Goal: Transaction & Acquisition: Purchase product/service

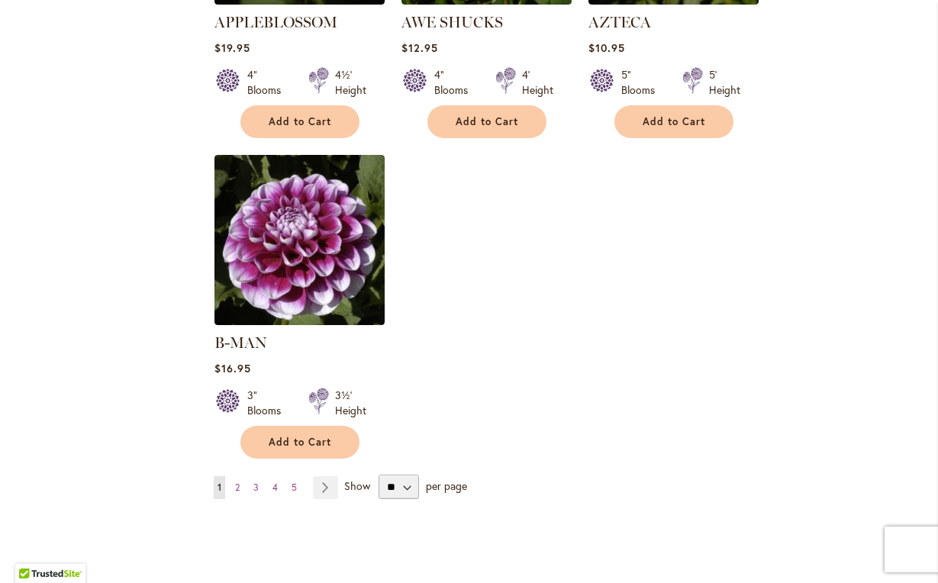
scroll to position [1851, 0]
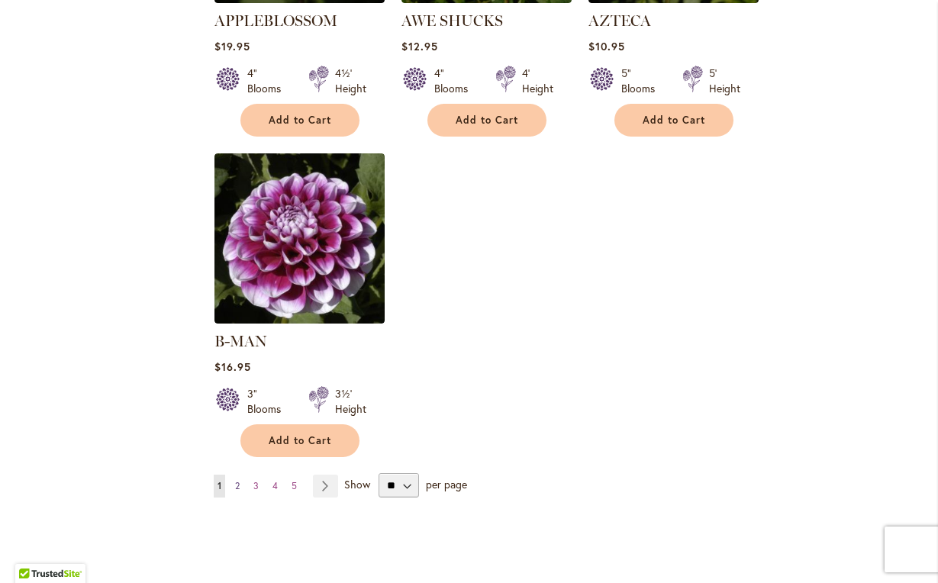
click at [237, 480] on span "2" at bounding box center [237, 485] width 5 height 11
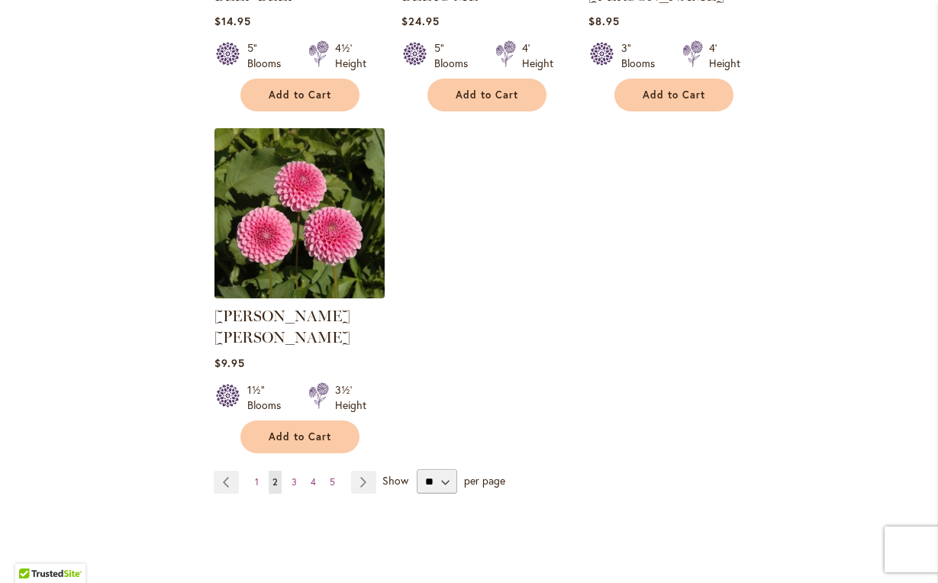
scroll to position [1856, 0]
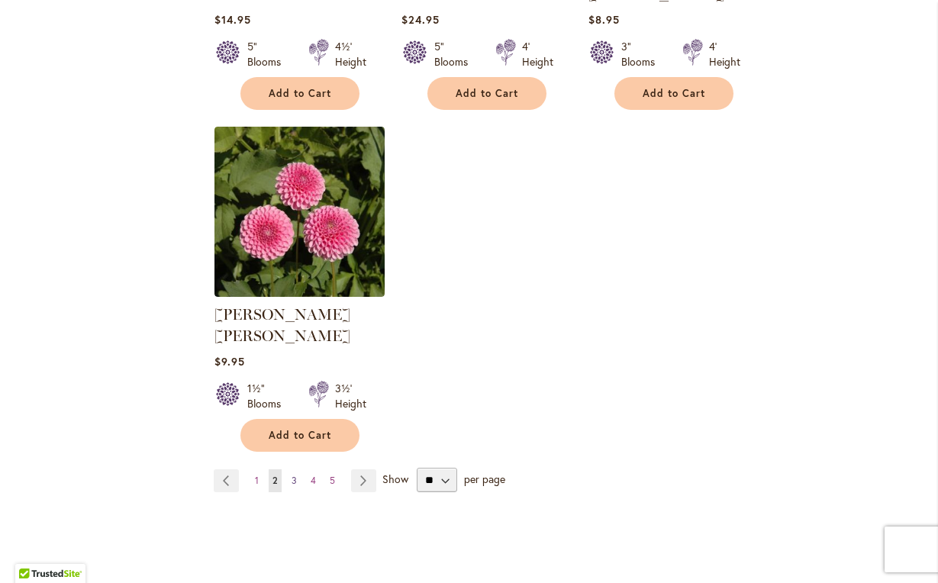
click at [294, 475] on span "3" at bounding box center [293, 480] width 5 height 11
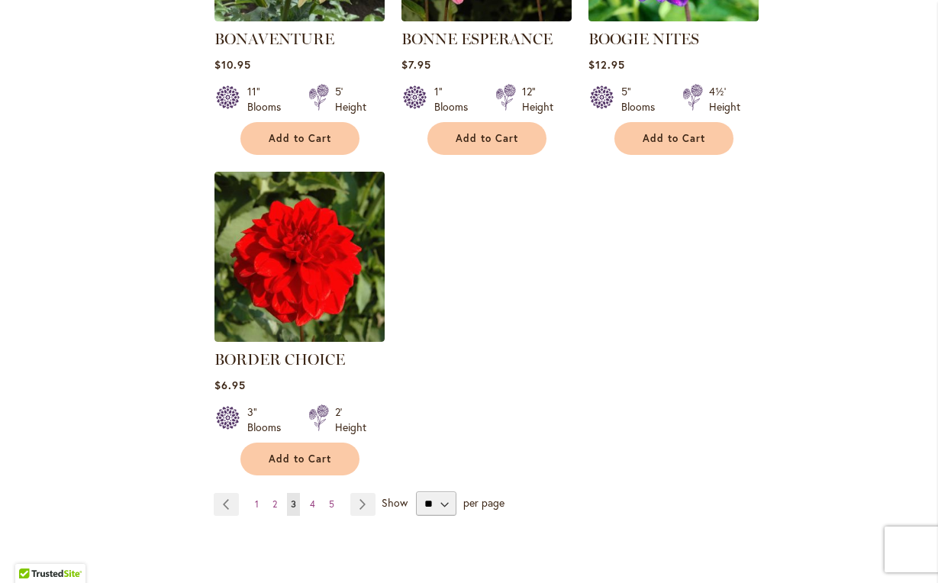
scroll to position [1821, 0]
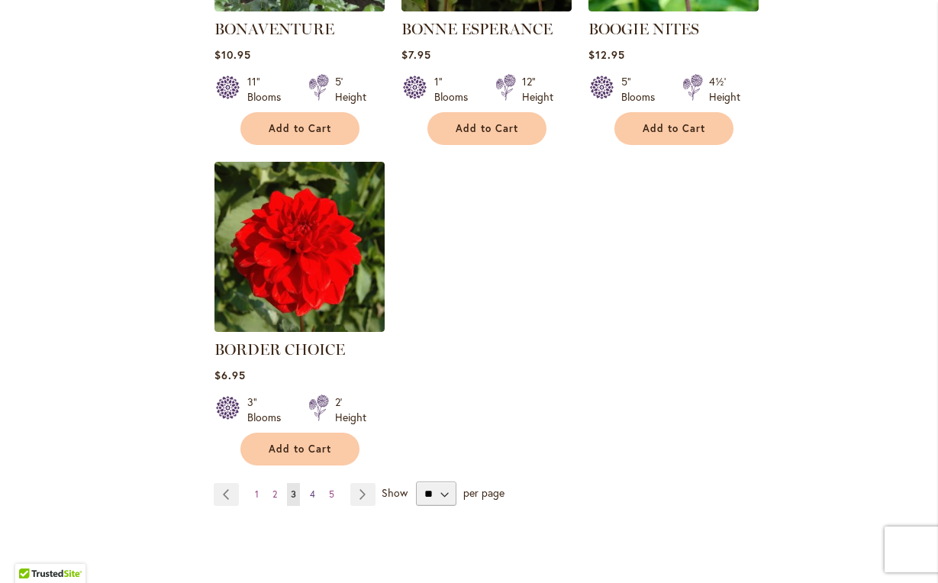
click at [313, 488] on span "4" at bounding box center [312, 493] width 5 height 11
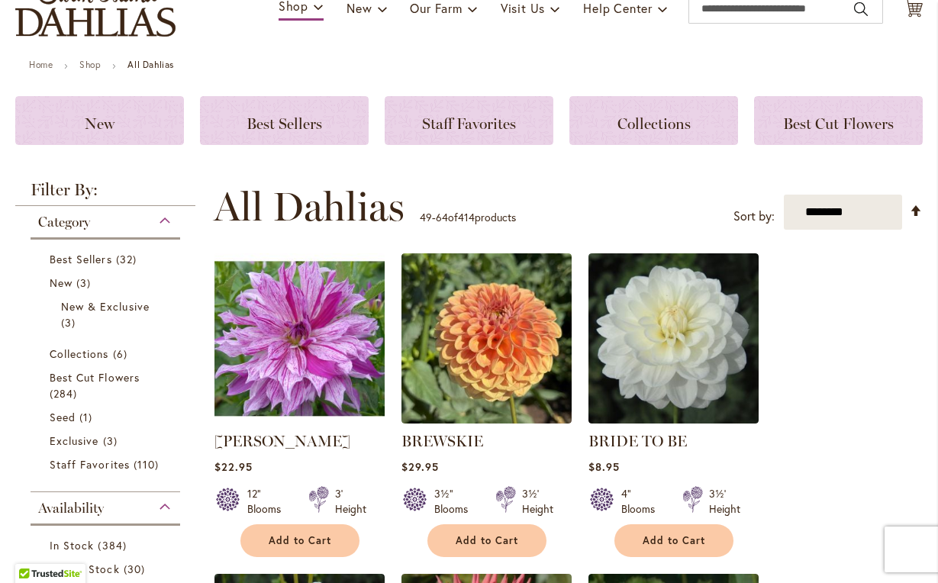
scroll to position [129, 0]
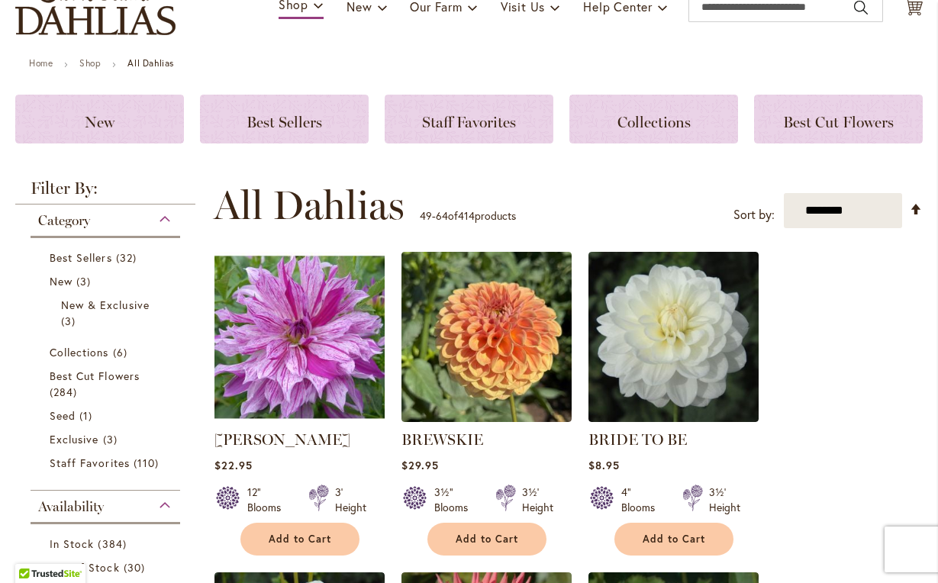
click at [304, 338] on img at bounding box center [299, 337] width 179 height 179
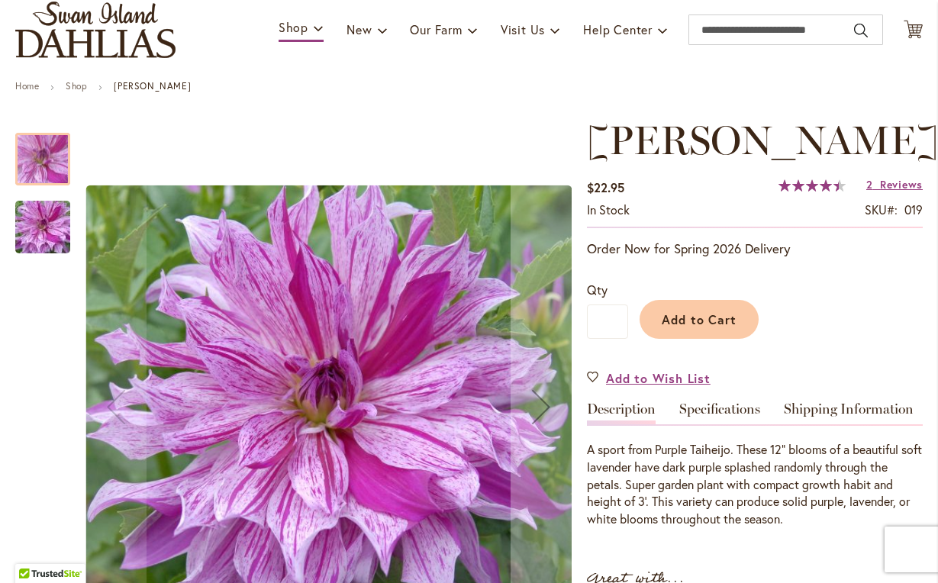
scroll to position [96, 0]
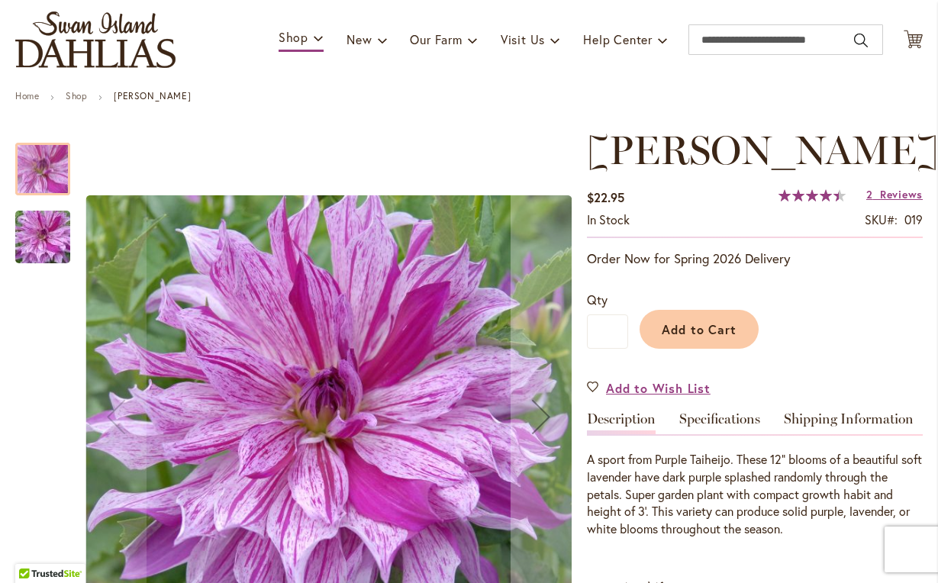
click at [50, 234] on img "Brandon Michael" at bounding box center [43, 237] width 110 height 73
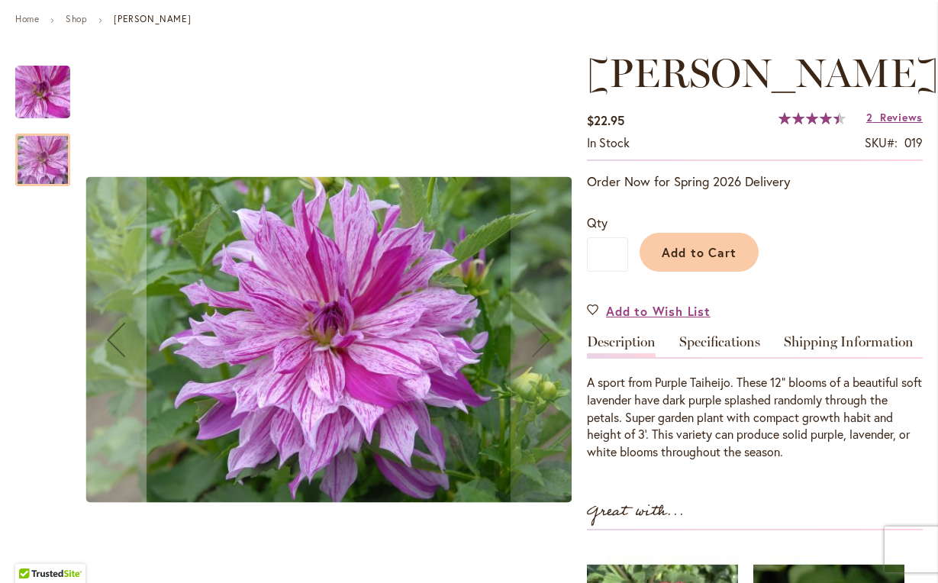
scroll to position [180, 0]
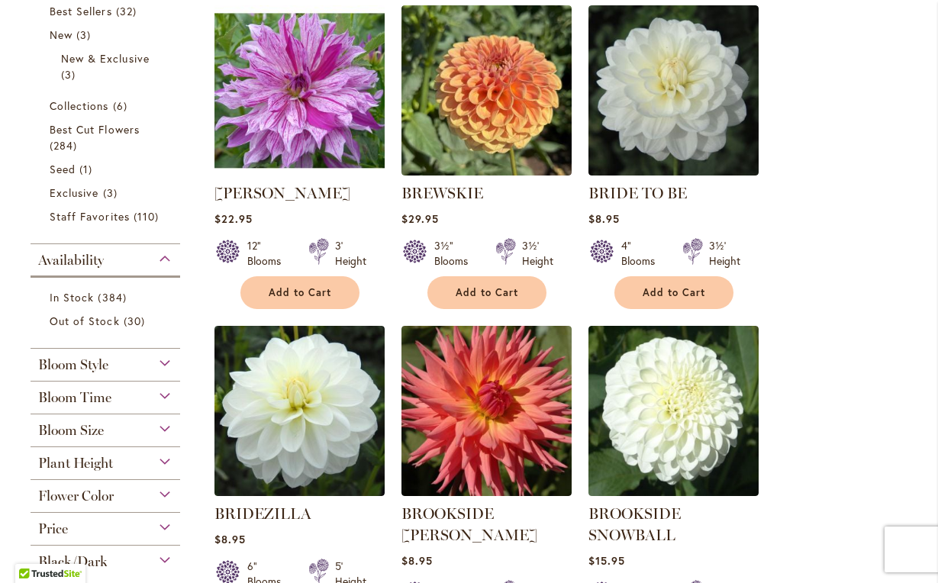
scroll to position [376, 0]
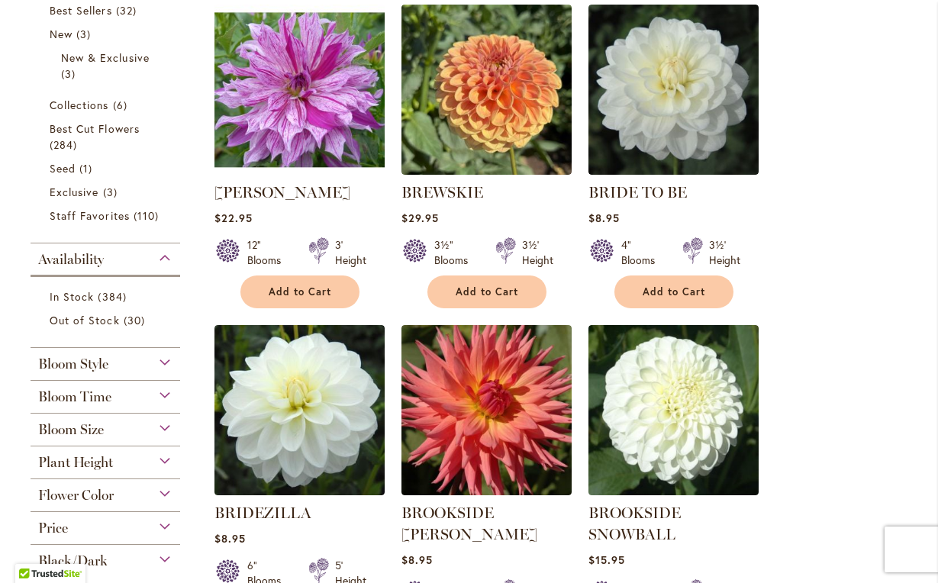
click at [83, 430] on span "Bloom Size" at bounding box center [71, 429] width 66 height 17
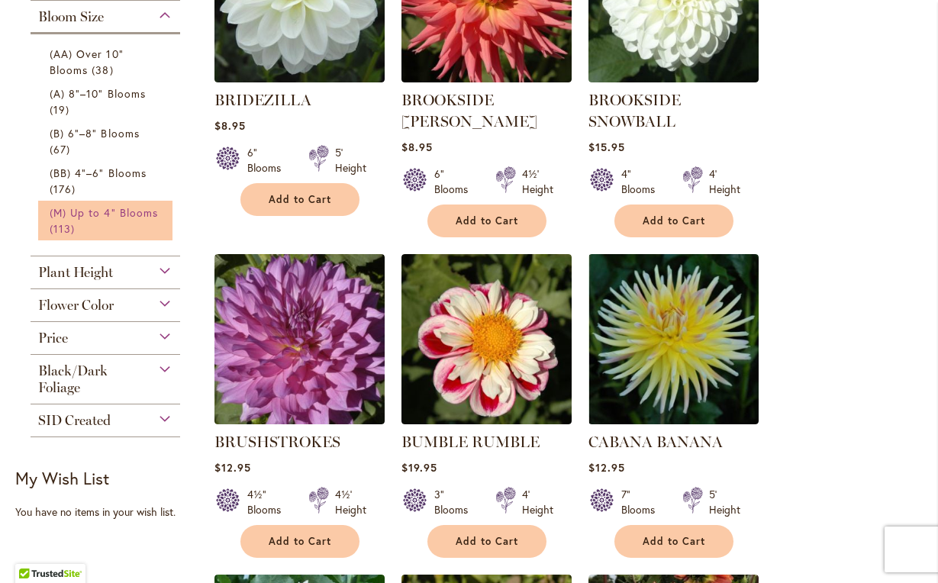
click at [111, 211] on span "(M) Up to 4" Blooms" at bounding box center [104, 212] width 108 height 14
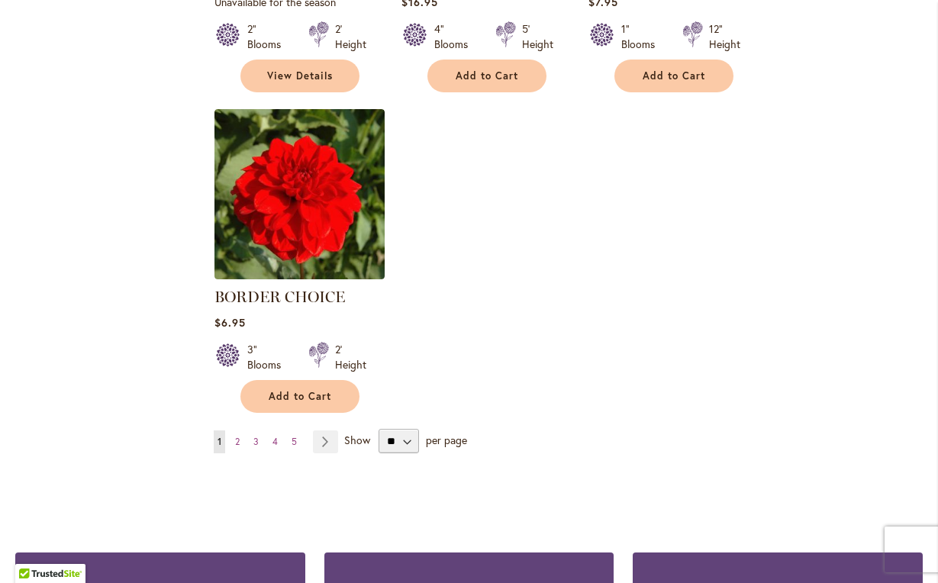
scroll to position [1865, 0]
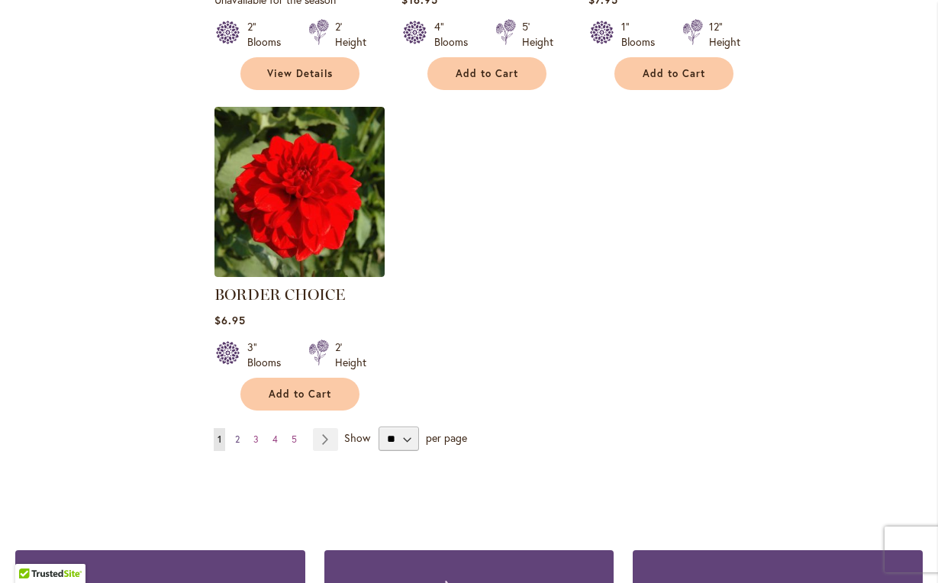
click at [237, 433] on span "2" at bounding box center [237, 438] width 5 height 11
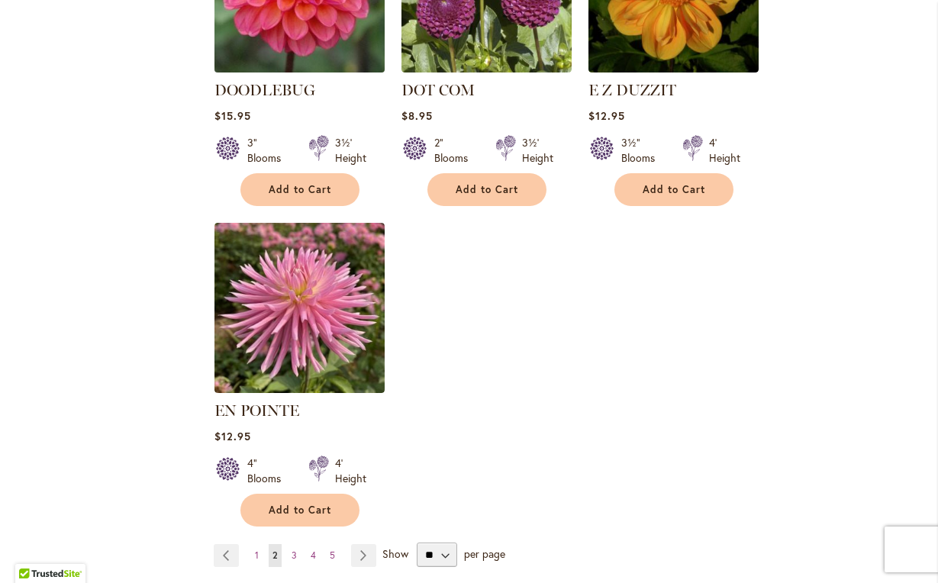
scroll to position [1751, 0]
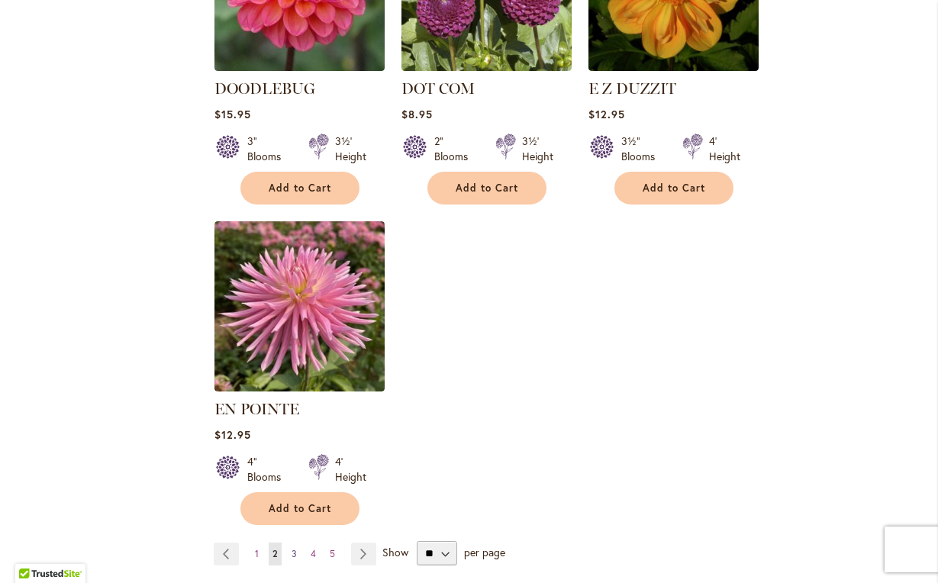
click at [291, 548] on span "3" at bounding box center [293, 553] width 5 height 11
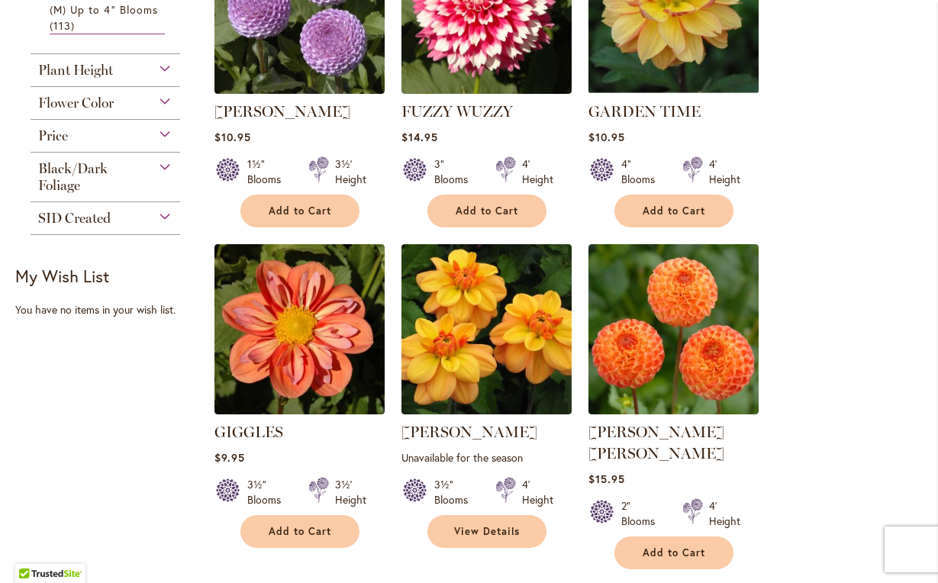
scroll to position [791, 0]
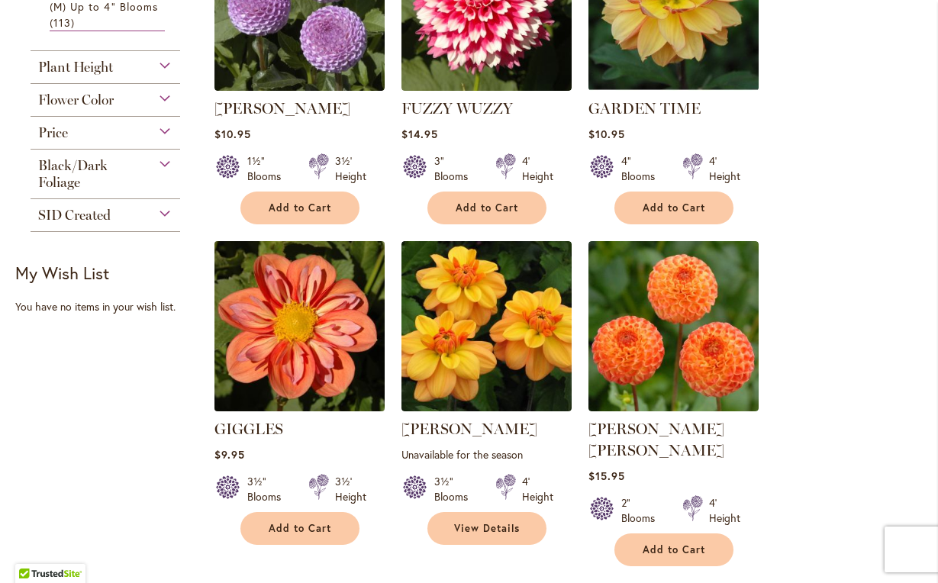
click at [284, 314] on img at bounding box center [299, 326] width 179 height 179
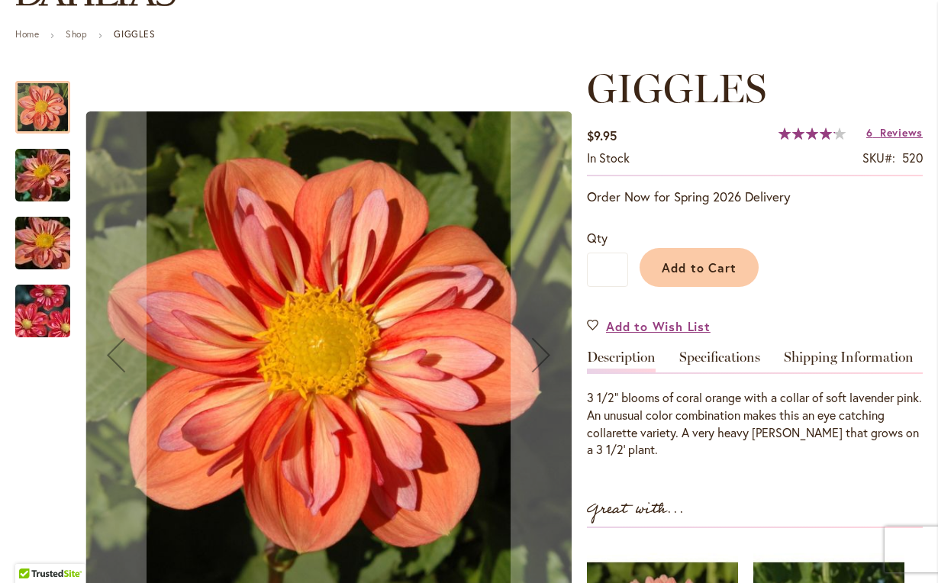
scroll to position [160, 0]
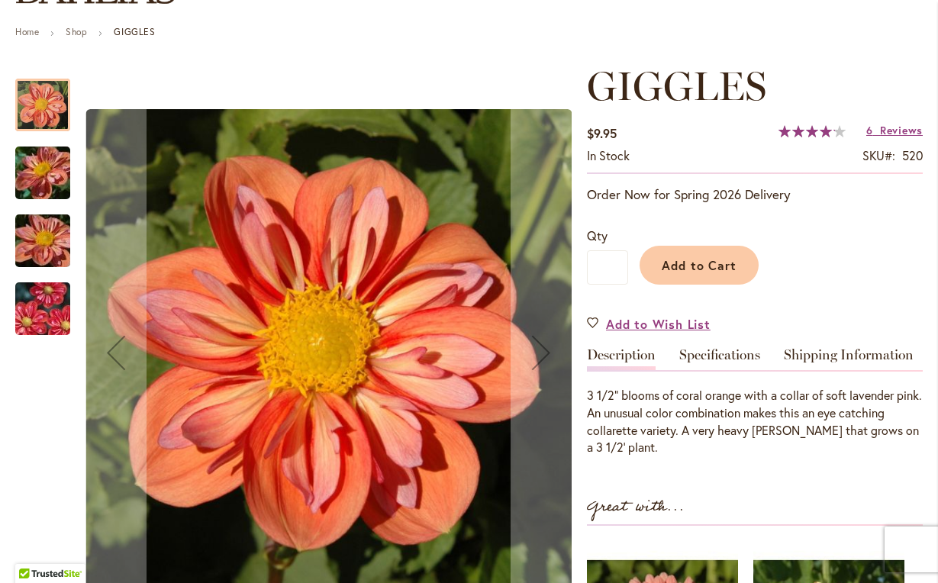
click at [44, 166] on img "GIGGLES" at bounding box center [43, 173] width 110 height 82
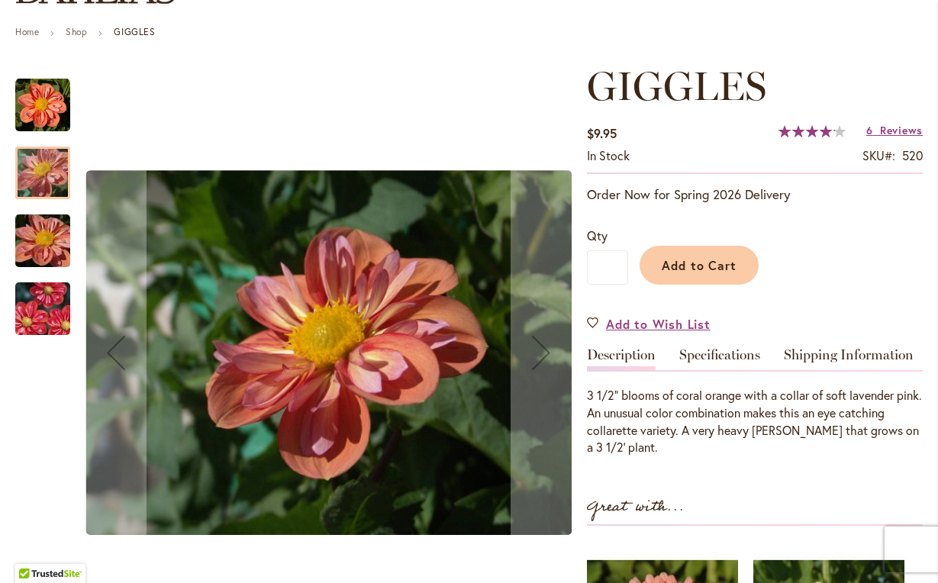
click at [45, 246] on img "GIGGLES" at bounding box center [43, 241] width 110 height 82
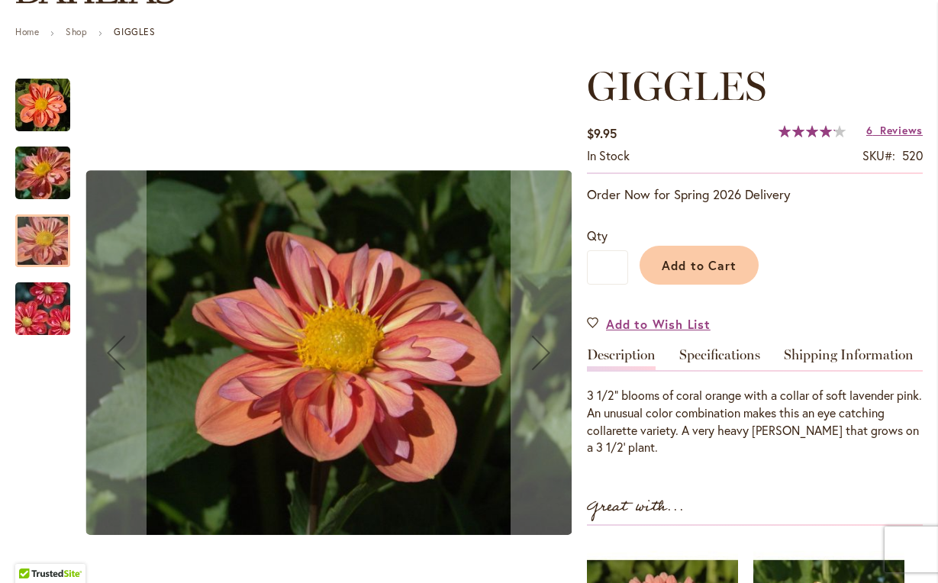
click at [47, 311] on img "GIGGLES" at bounding box center [43, 308] width 110 height 73
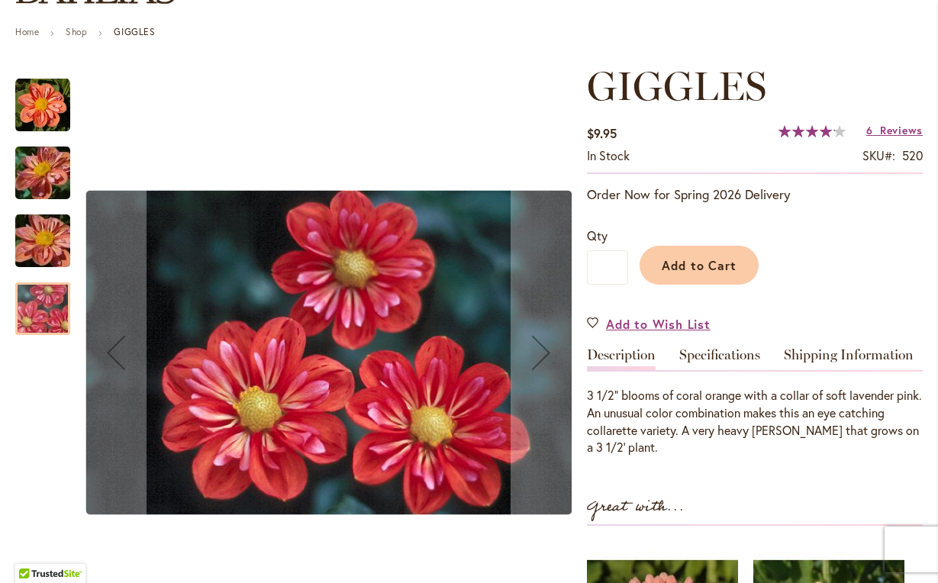
click at [42, 241] on img "GIGGLES" at bounding box center [43, 241] width 110 height 82
